Goal: Information Seeking & Learning: Learn about a topic

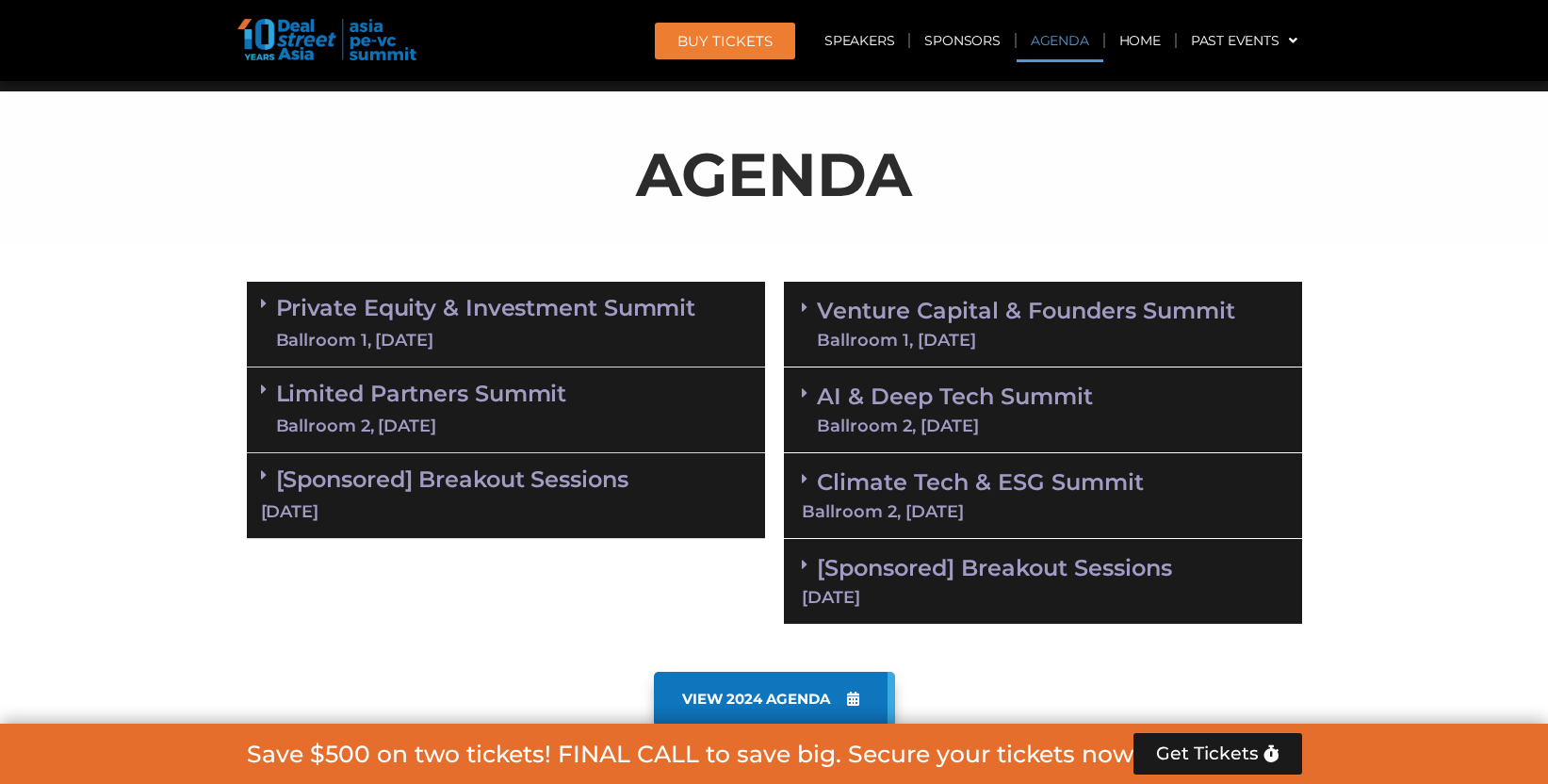
scroll to position [1071, 0]
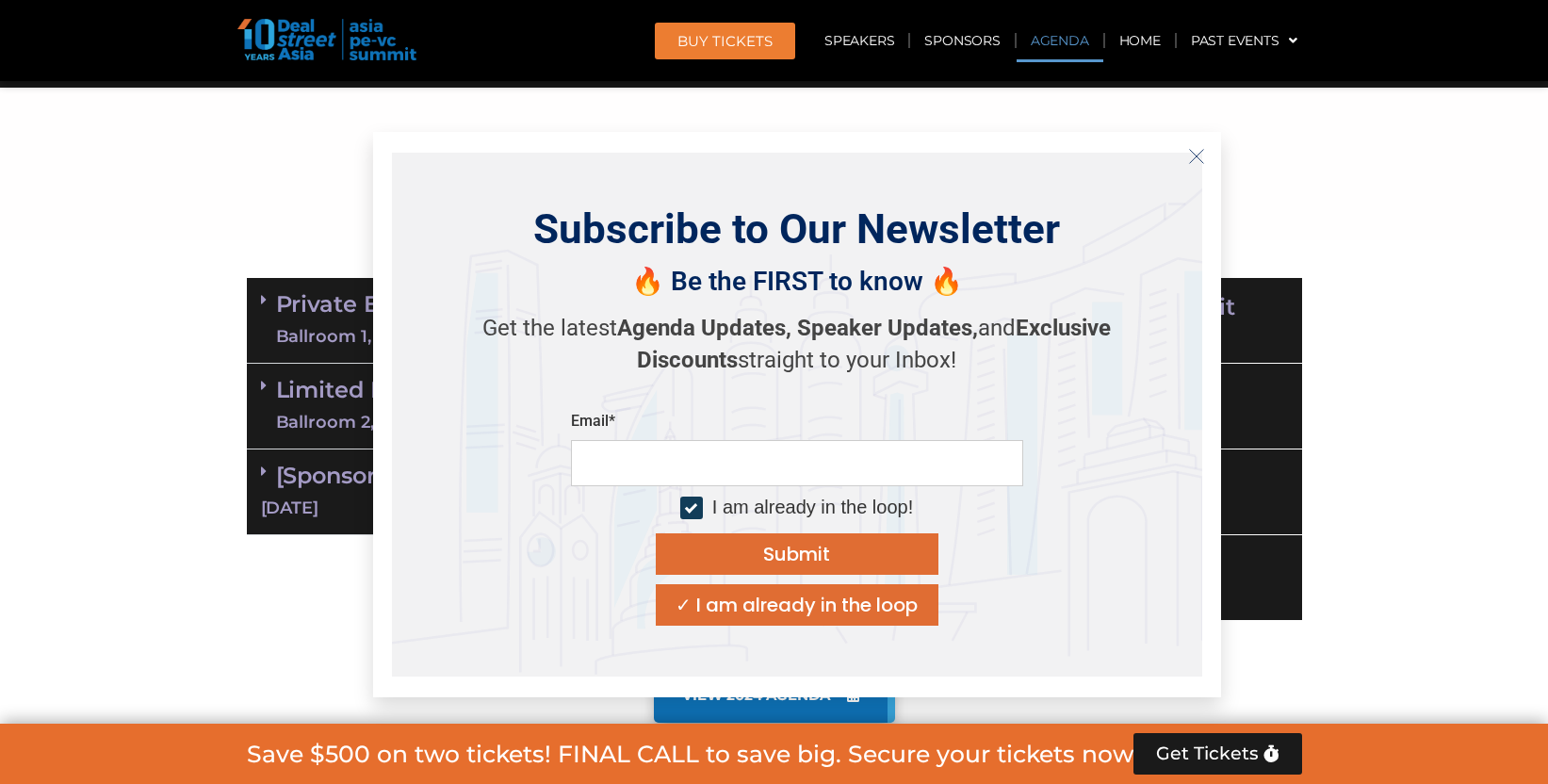
click at [1192, 157] on icon "Close" at bounding box center [1196, 156] width 17 height 17
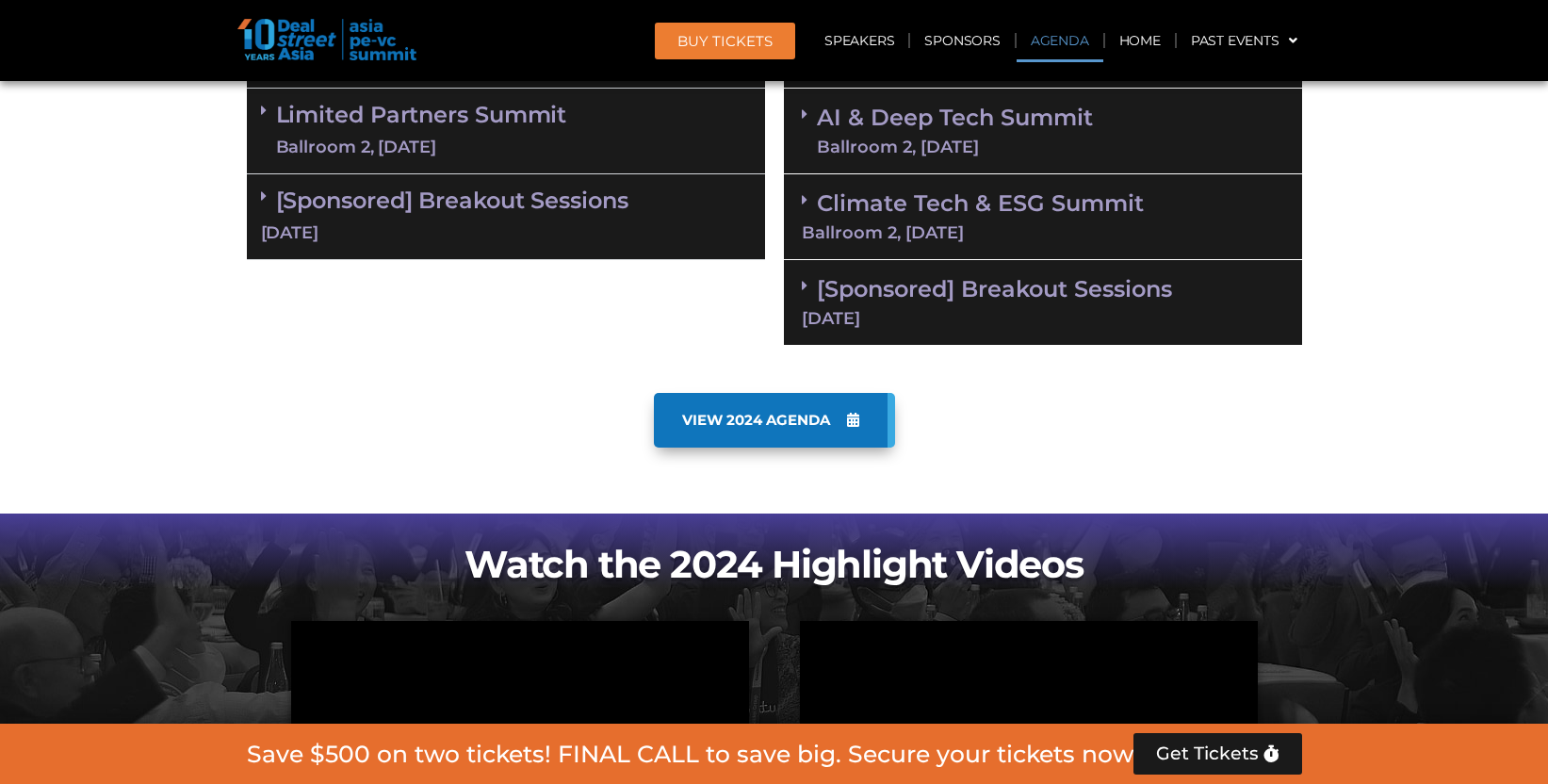
scroll to position [1351, 0]
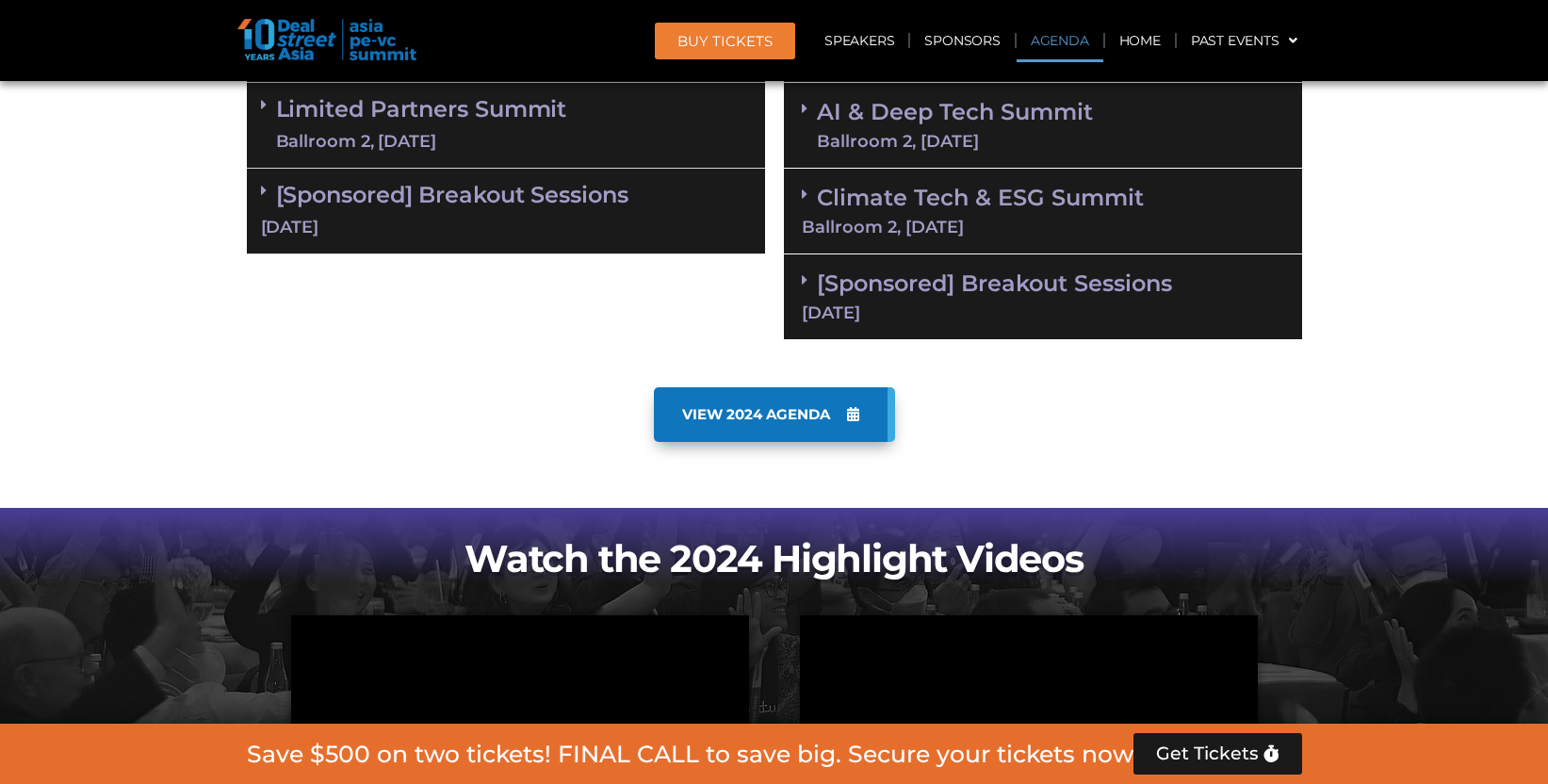
click at [775, 412] on span "VIEW 2024 AGENDA" at bounding box center [756, 415] width 148 height 17
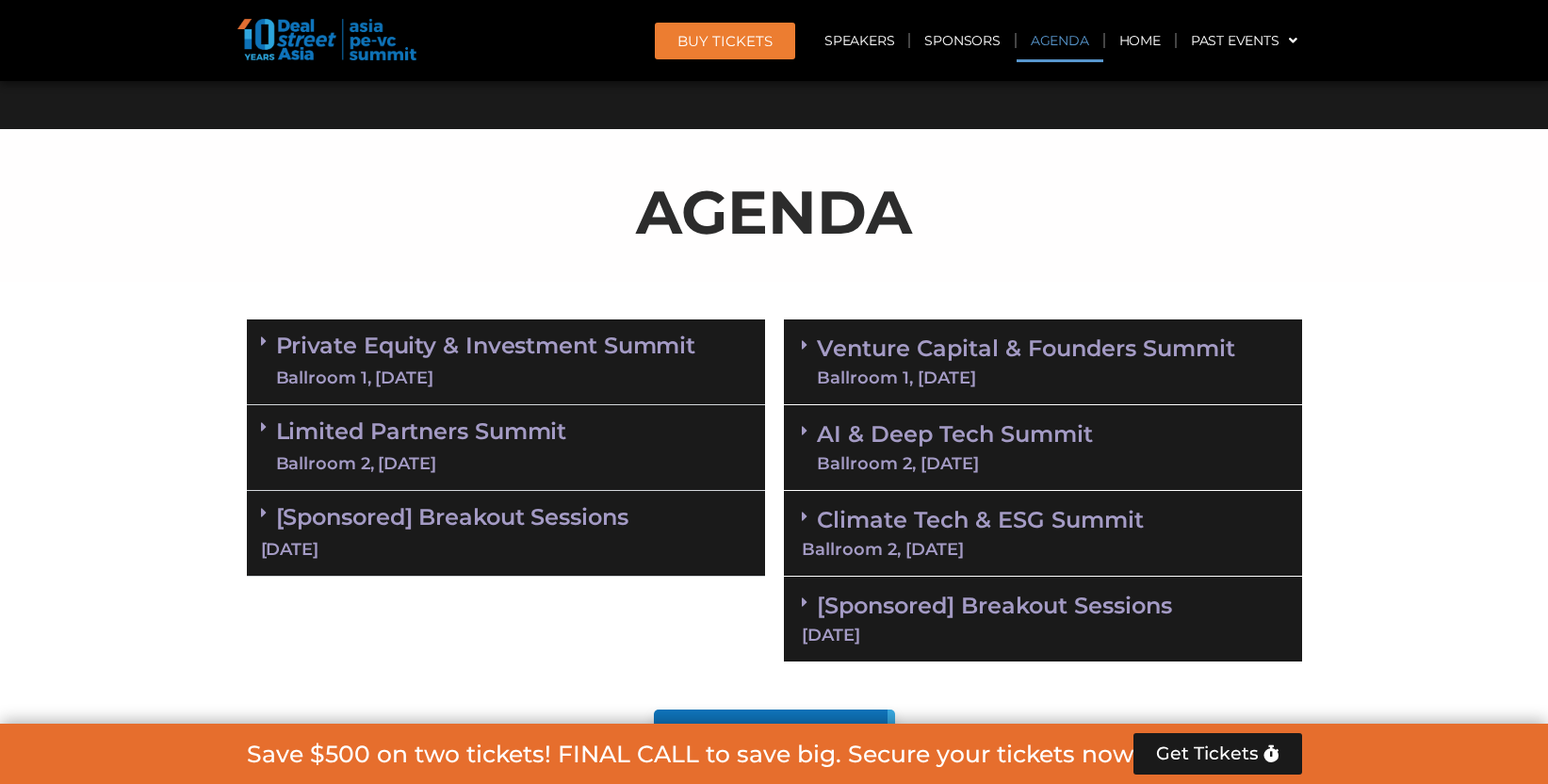
scroll to position [1065, 0]
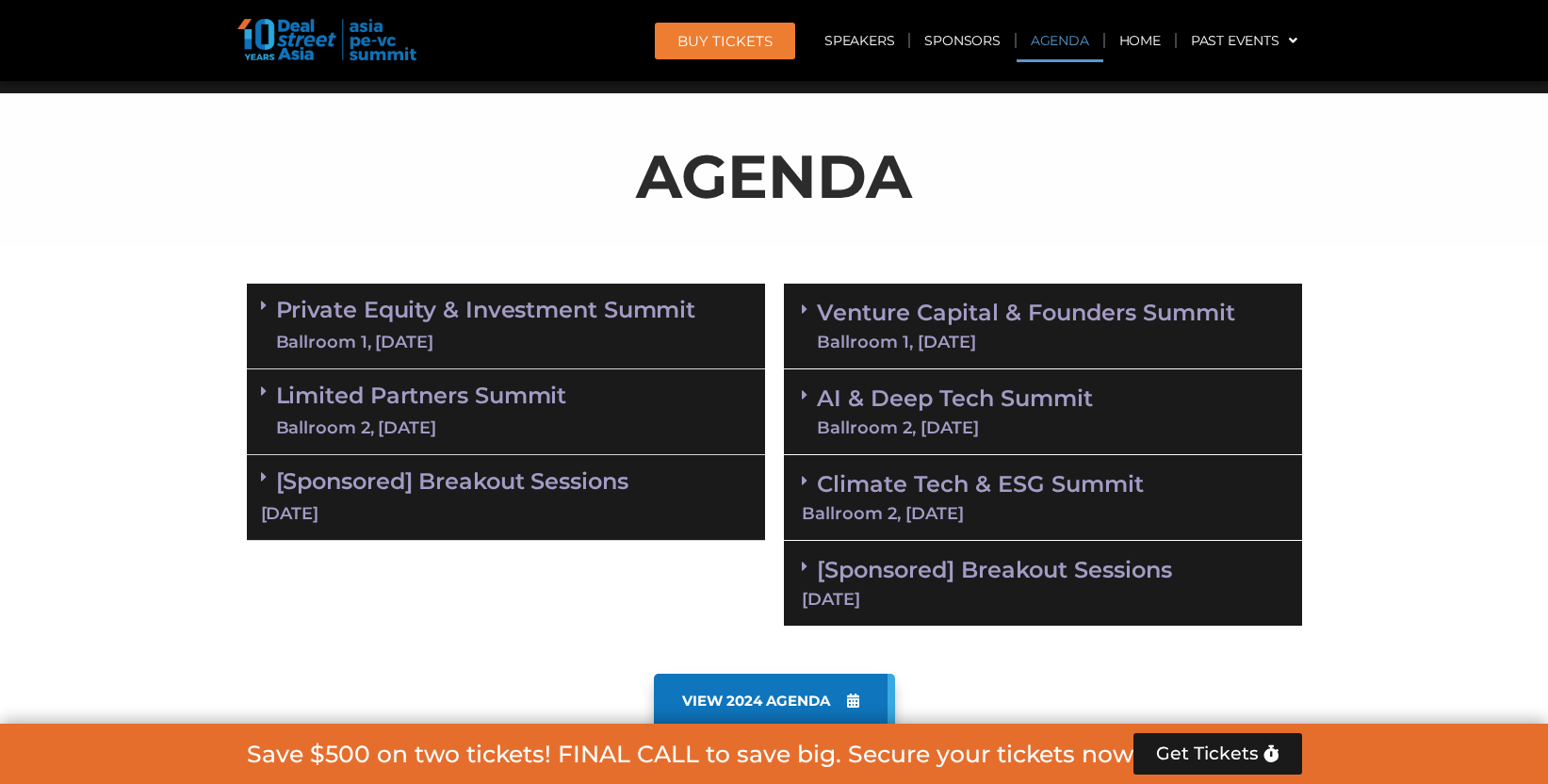
click at [472, 307] on link "Private Equity & Investment Summit Ballroom 1, [DATE]" at bounding box center [486, 326] width 420 height 57
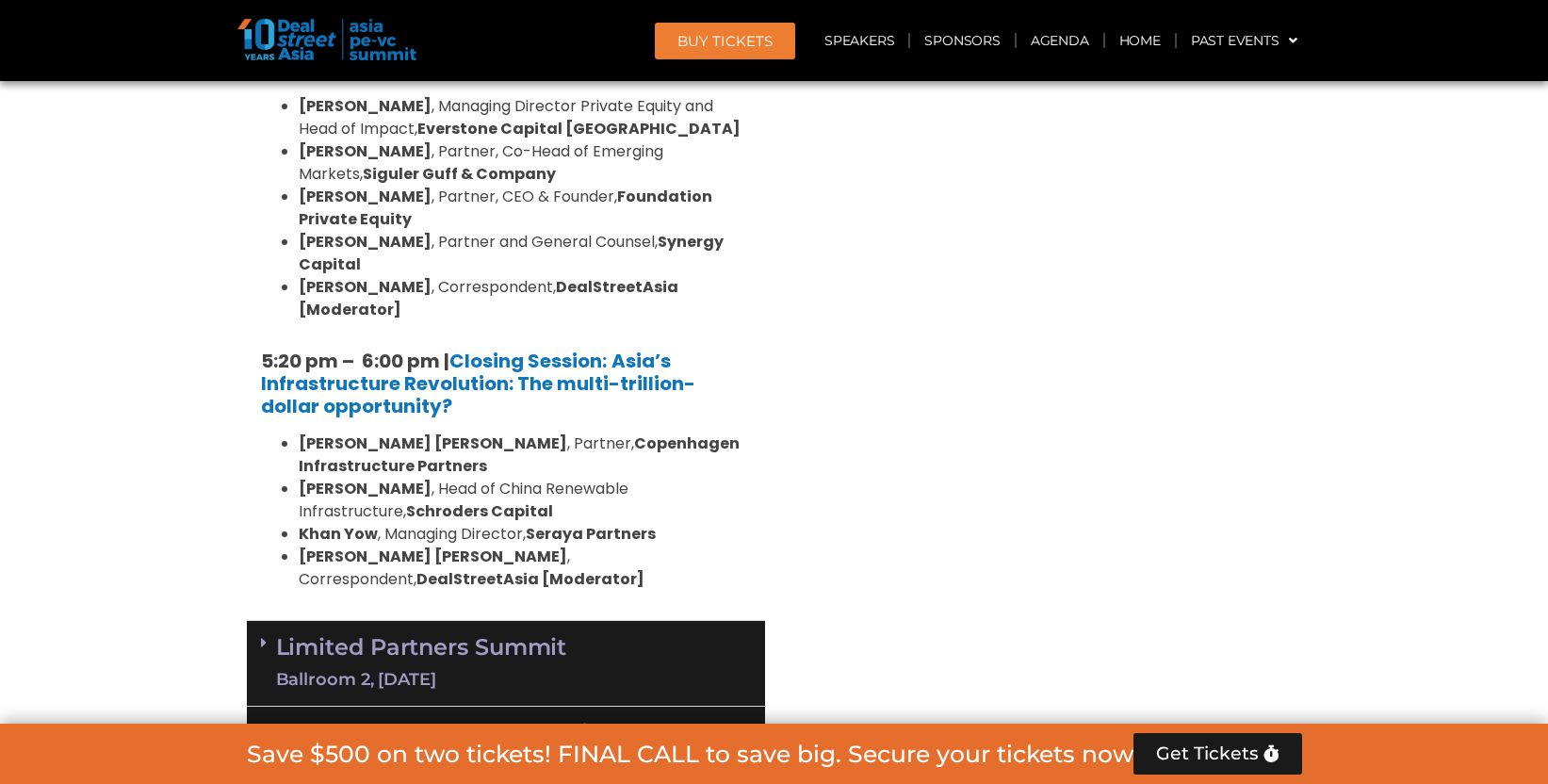
scroll to position [3794, 0]
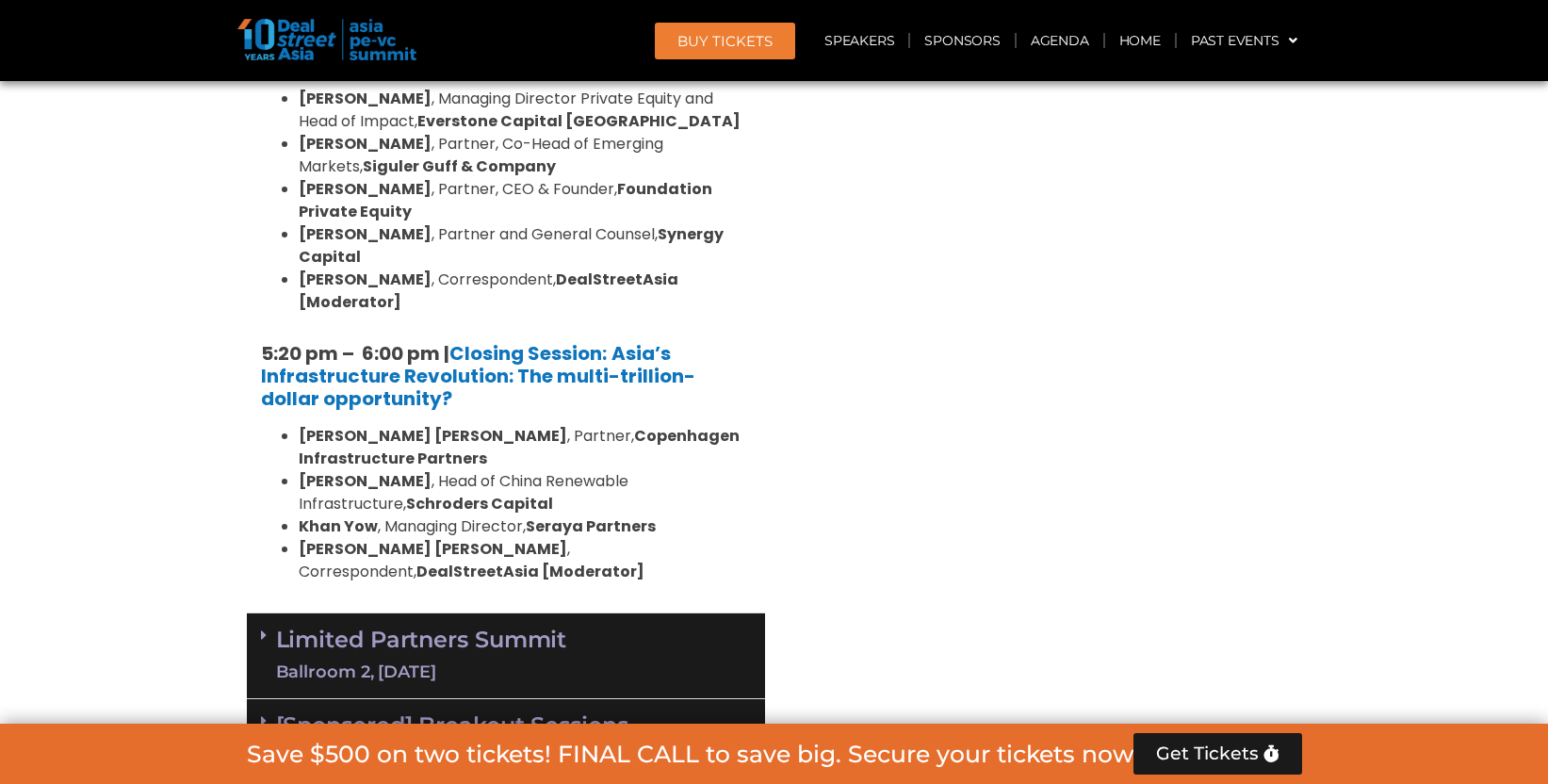
click at [537, 628] on link "Limited Partners [GEOGRAPHIC_DATA] 2, [DATE]" at bounding box center [422, 656] width 291 height 57
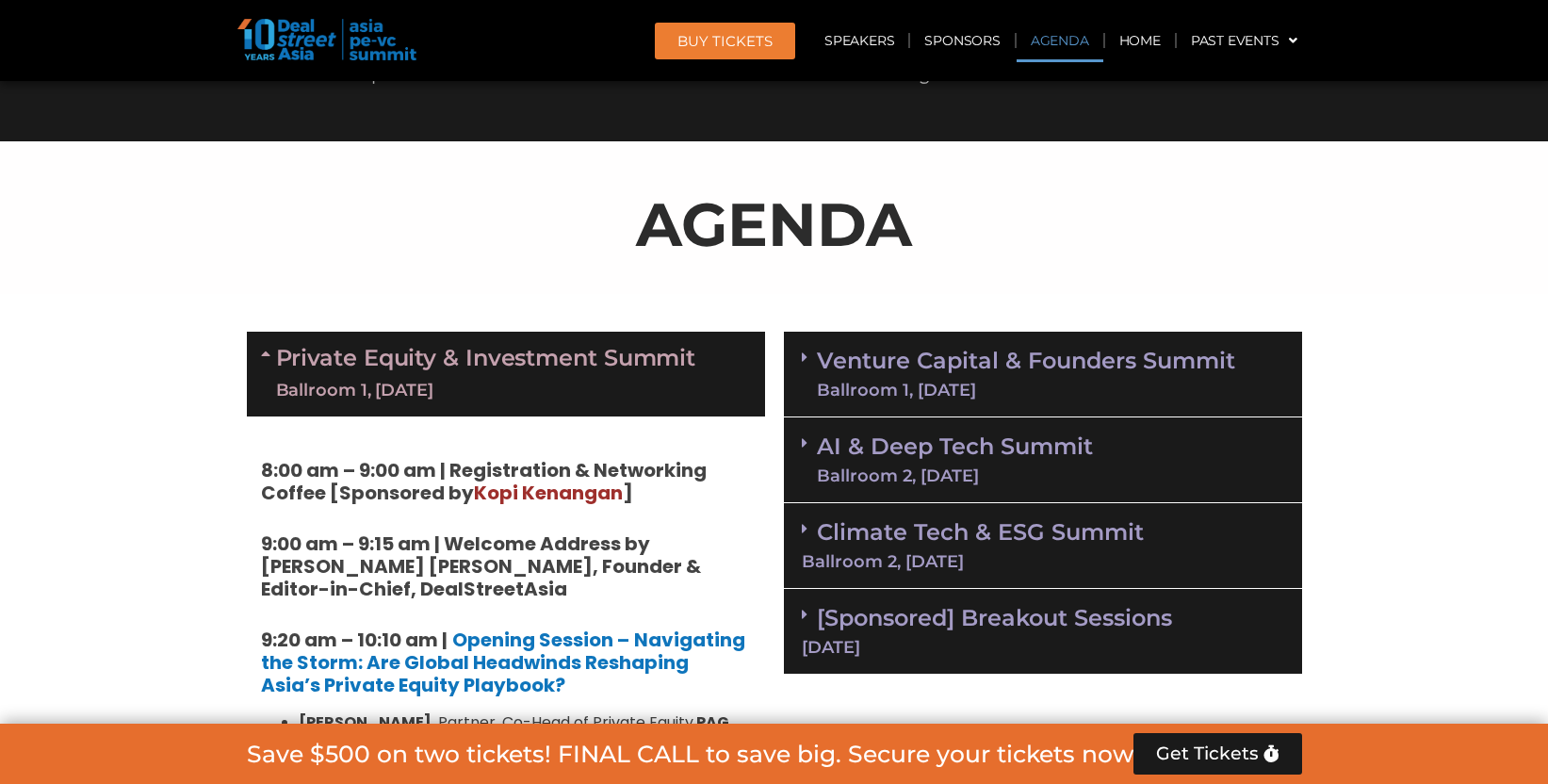
scroll to position [1046, 0]
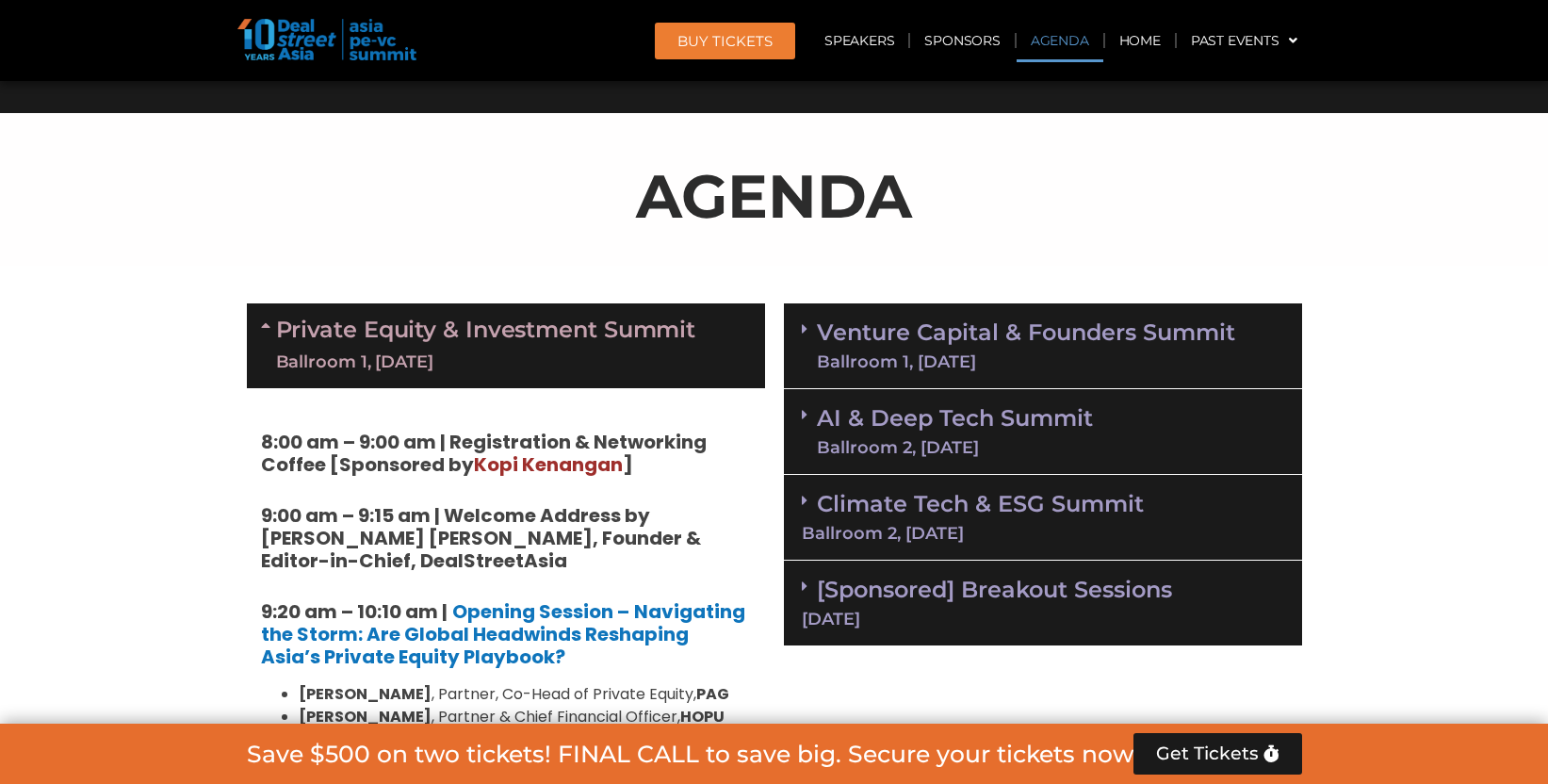
click at [631, 357] on div "Ballroom 1, [DATE]" at bounding box center [486, 362] width 420 height 24
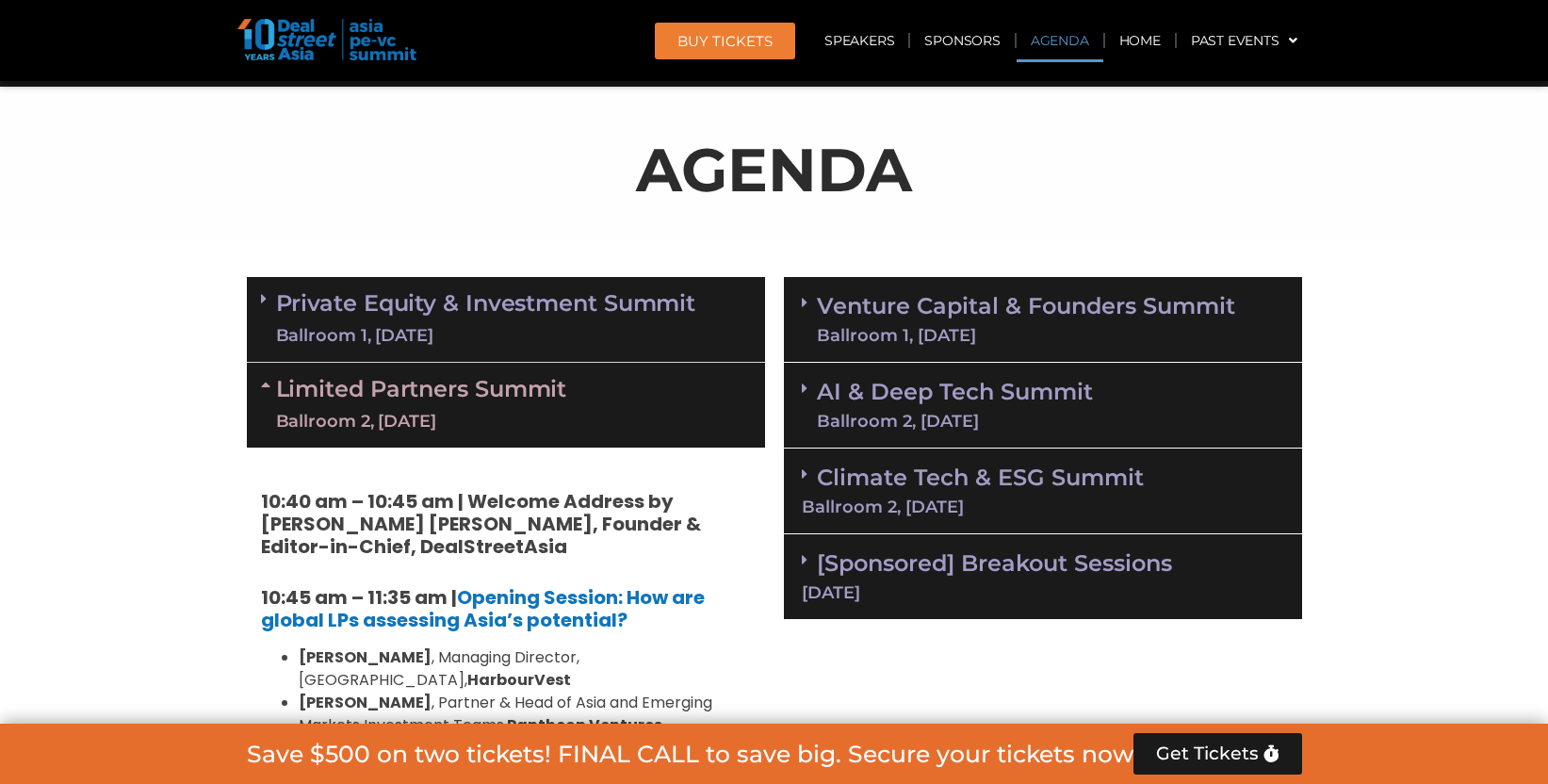
scroll to position [1097, 0]
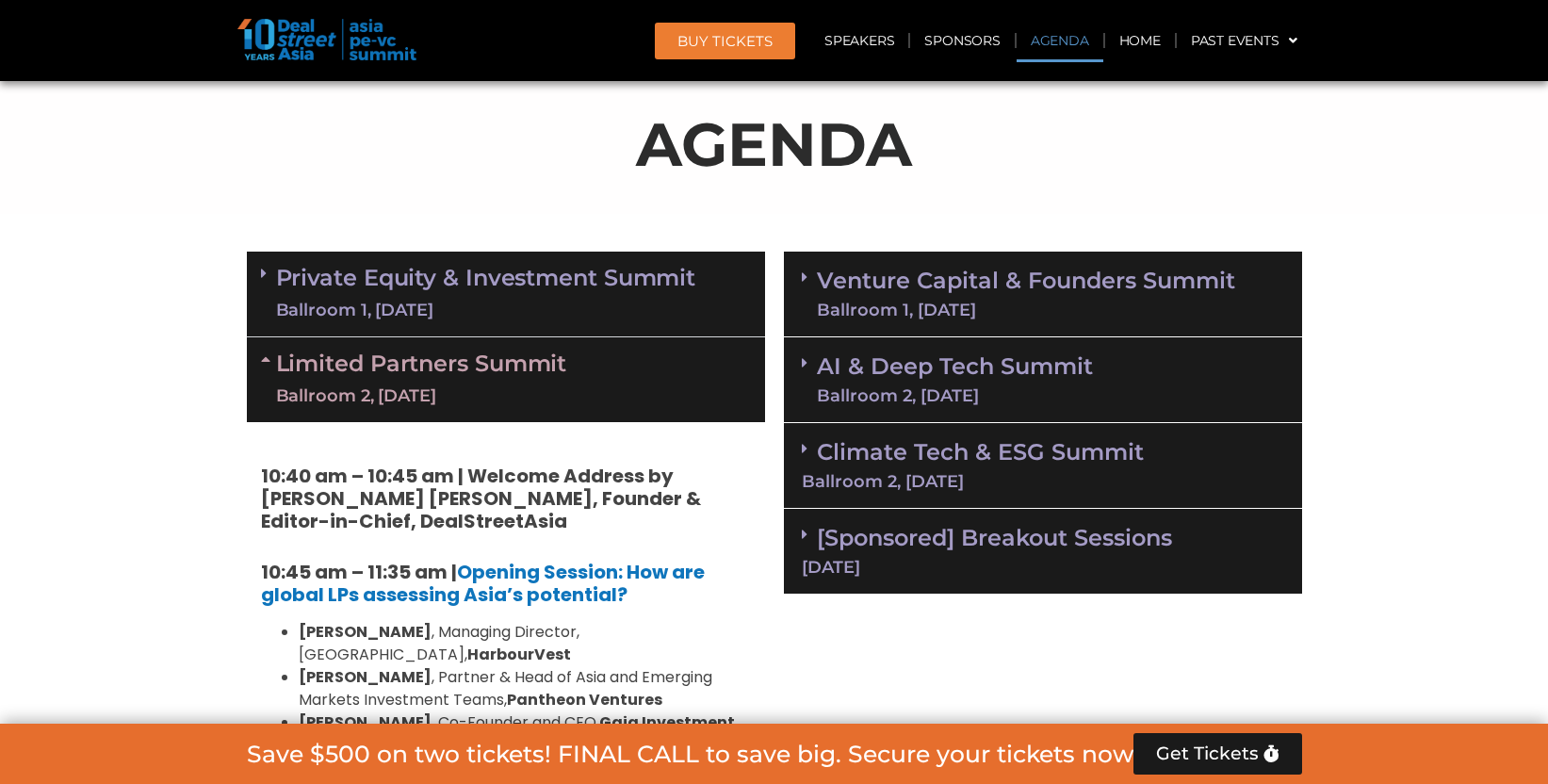
click at [916, 301] on div "Ballroom 1, [DATE]" at bounding box center [1026, 310] width 418 height 17
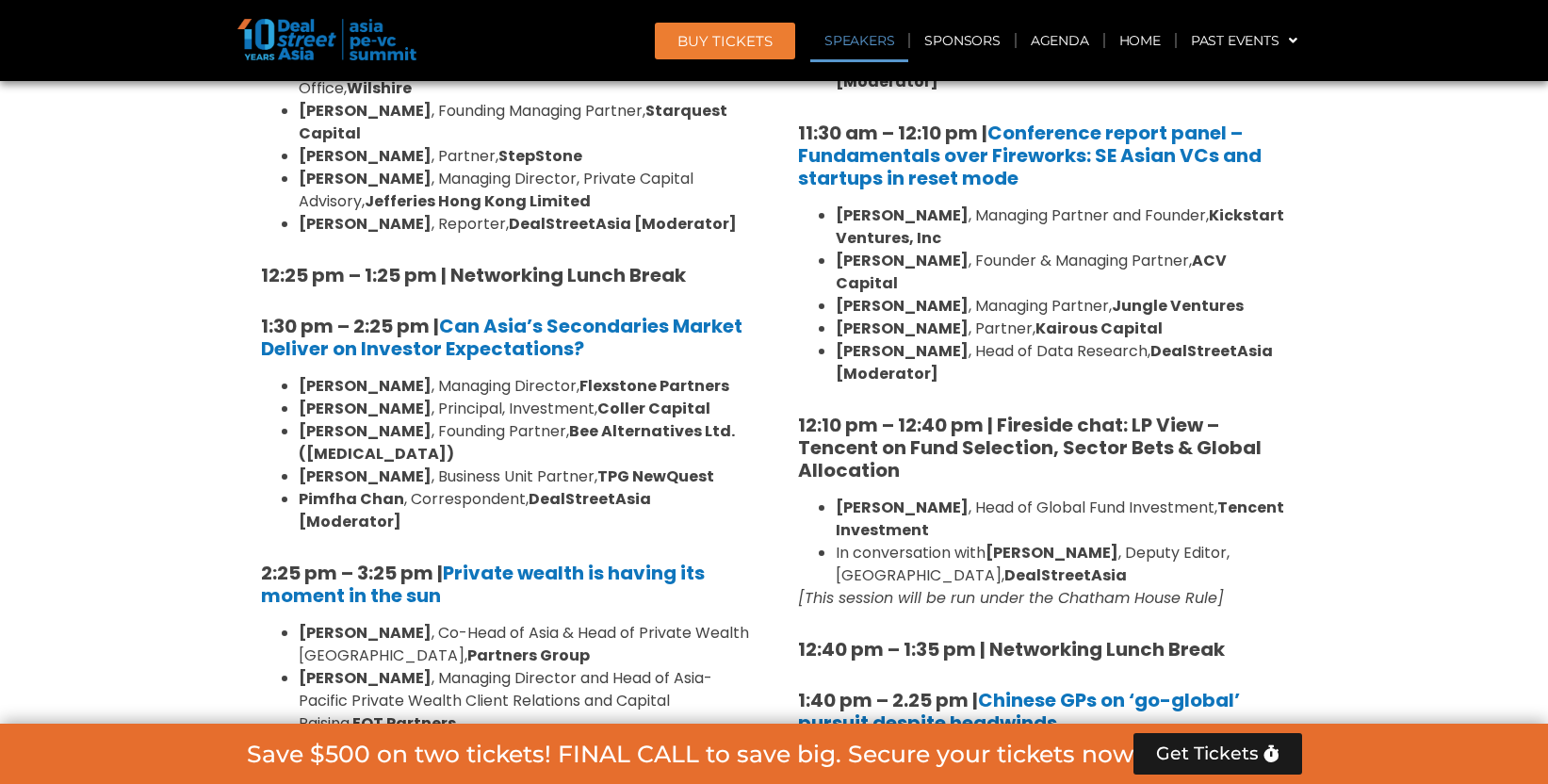
scroll to position [2044, 0]
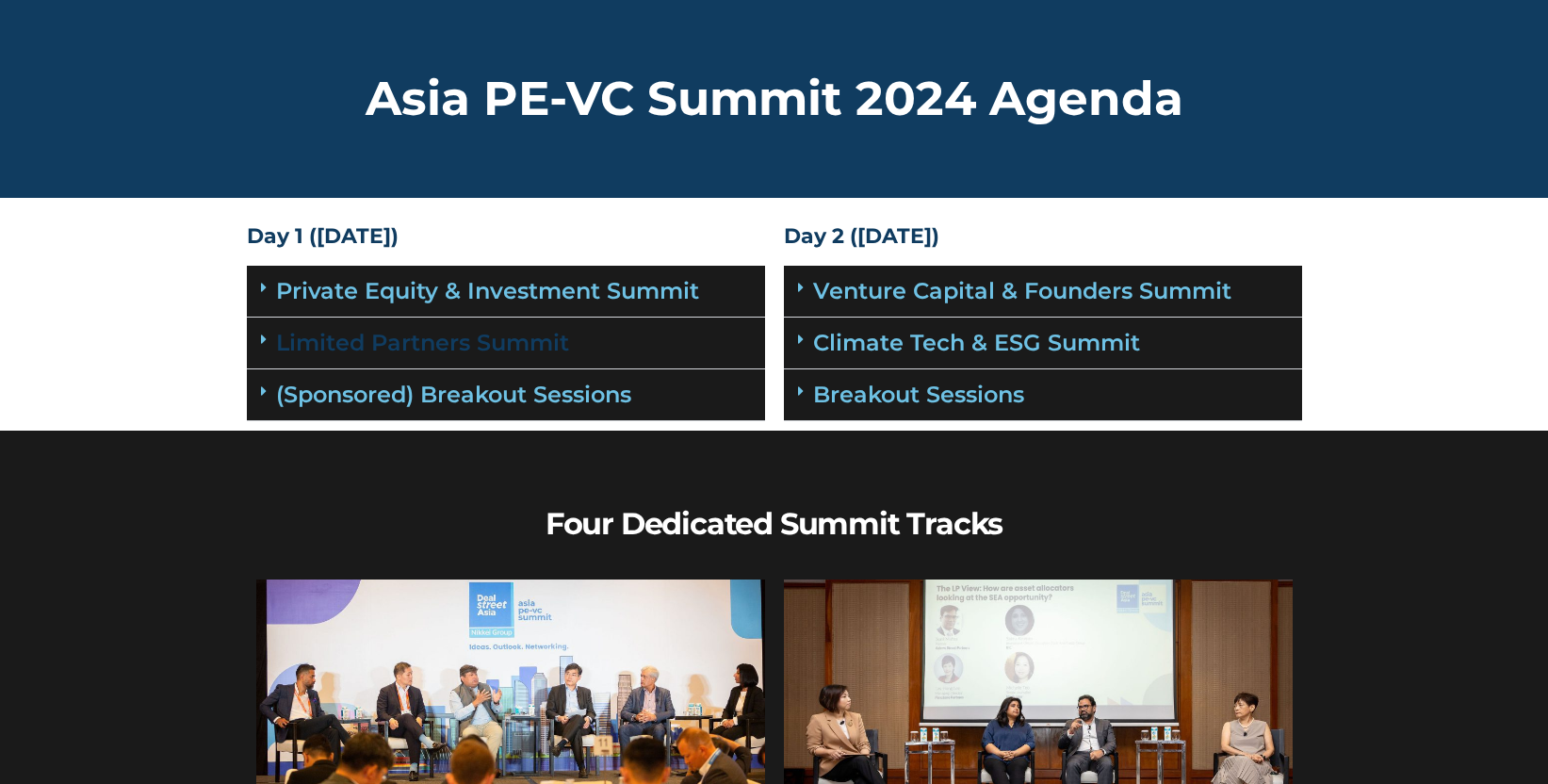
click at [568, 341] on link "Limited Partners Summit" at bounding box center [423, 342] width 293 height 27
